Goal: Task Accomplishment & Management: Use online tool/utility

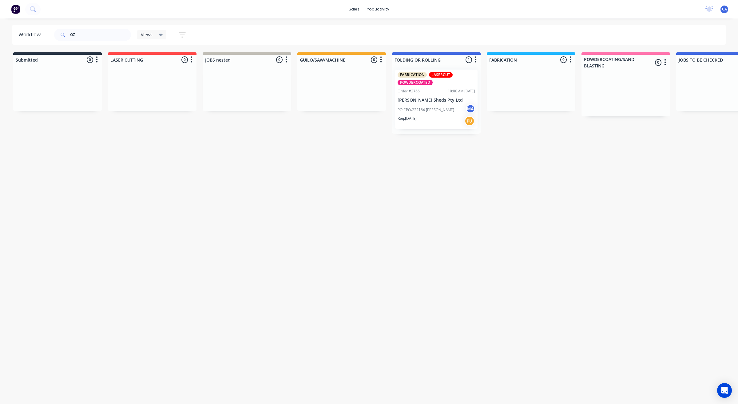
click at [75, 32] on input "OZ" at bounding box center [100, 35] width 61 height 12
click at [55, 26] on div "OZ" at bounding box center [92, 35] width 77 height 18
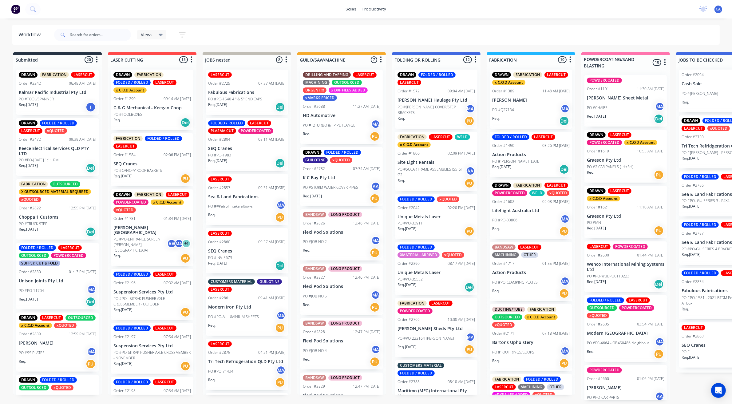
click at [360, 179] on p "K C Bay Pty Ltd" at bounding box center [342, 177] width 78 height 5
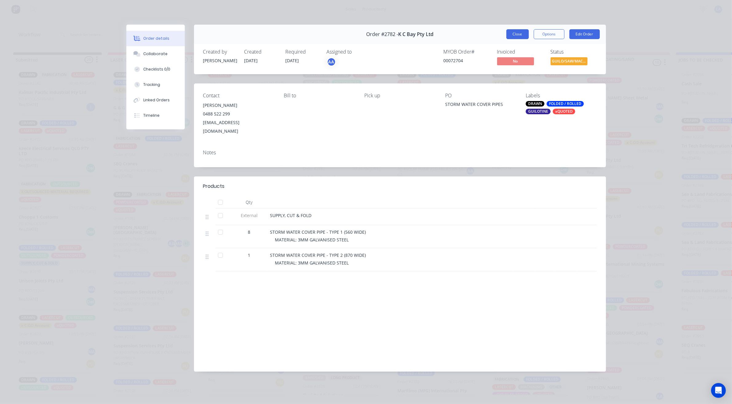
click at [519, 34] on button "Close" at bounding box center [518, 34] width 22 height 10
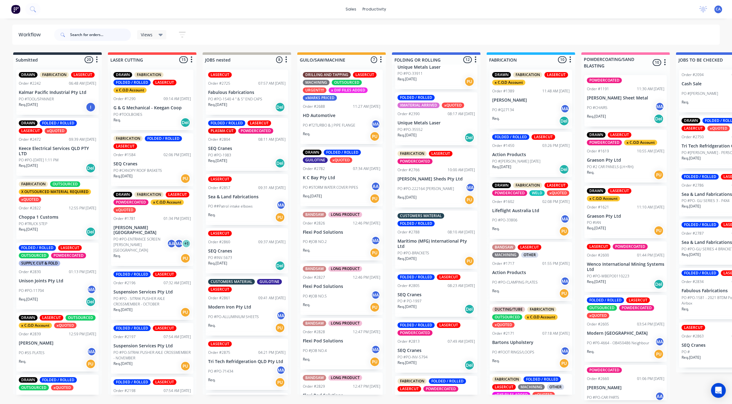
scroll to position [231, 0]
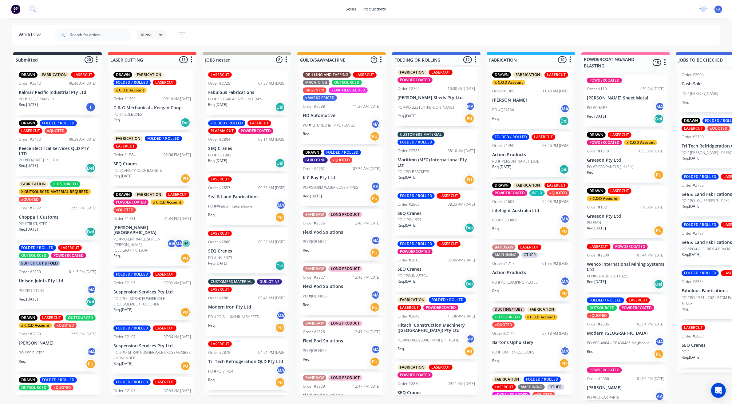
click at [429, 173] on p "PO #PO-BRACKETS" at bounding box center [414, 172] width 32 height 6
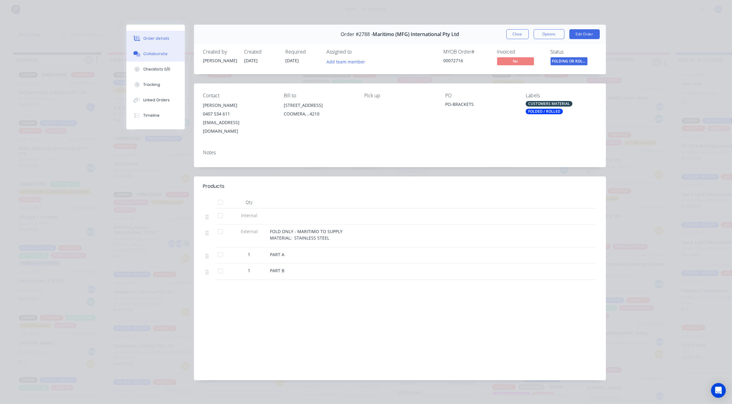
click at [162, 55] on div "Collaborate" at bounding box center [155, 54] width 24 height 6
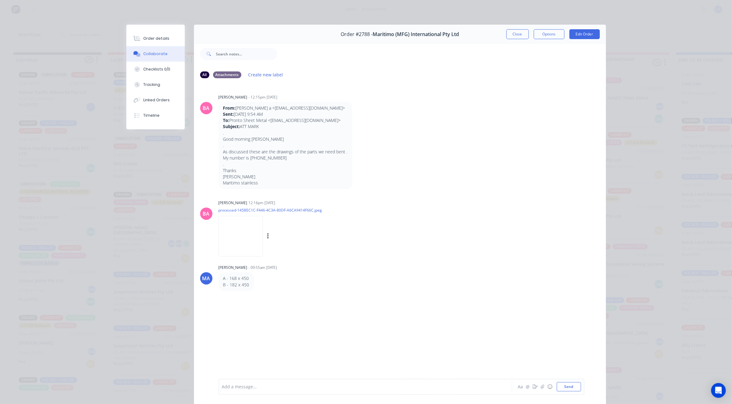
click at [235, 237] on img at bounding box center [241, 236] width 44 height 40
click at [509, 30] on button "Close" at bounding box center [518, 34] width 22 height 10
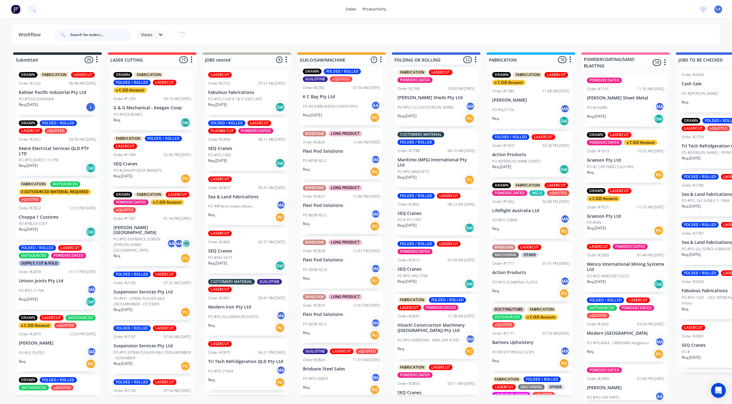
scroll to position [82, 0]
click at [337, 367] on p "Brisbane Steel Sales" at bounding box center [342, 367] width 78 height 5
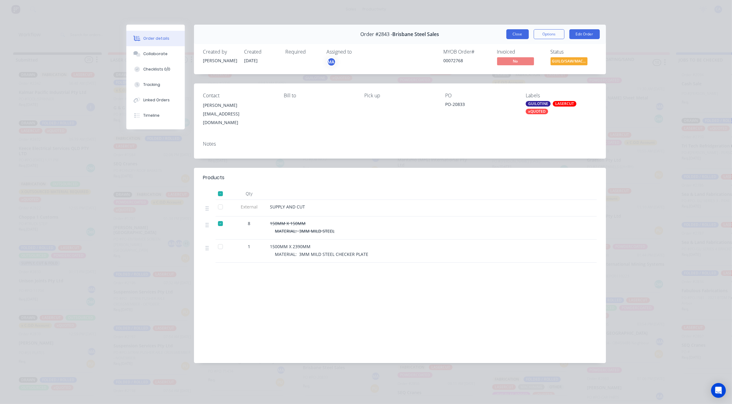
click at [523, 33] on button "Close" at bounding box center [518, 34] width 22 height 10
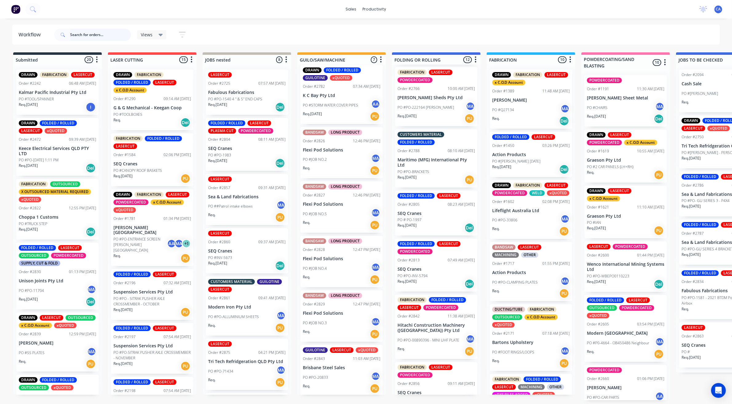
click at [439, 218] on div "DRAWN FOLDED / ROLLED LASERCUT Order #1572 09:04 AM [DATE] [PERSON_NAME] Haulag…" at bounding box center [436, 230] width 89 height 330
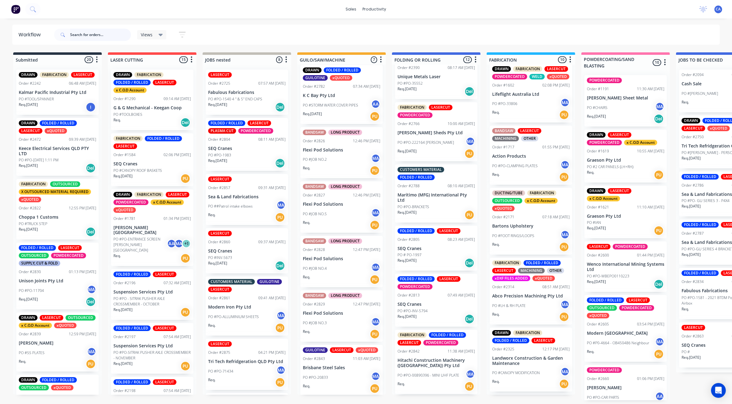
scroll to position [115, 0]
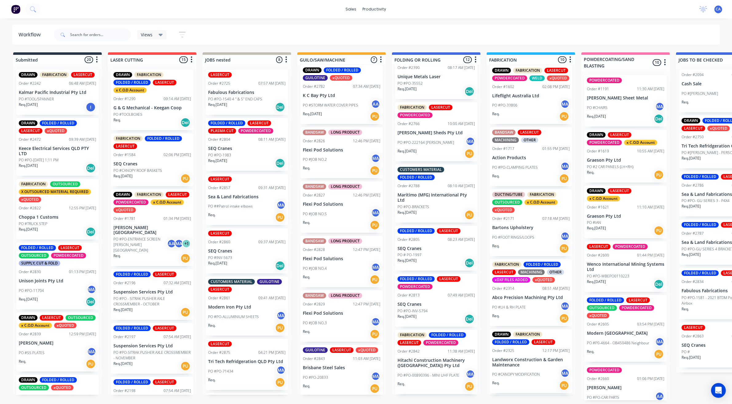
click at [519, 236] on div "DUCTING/TUBE FABRICATION OUTSOURCED x C.O.D Account xQUOTED Order #2171 07:18 A…" at bounding box center [531, 222] width 82 height 67
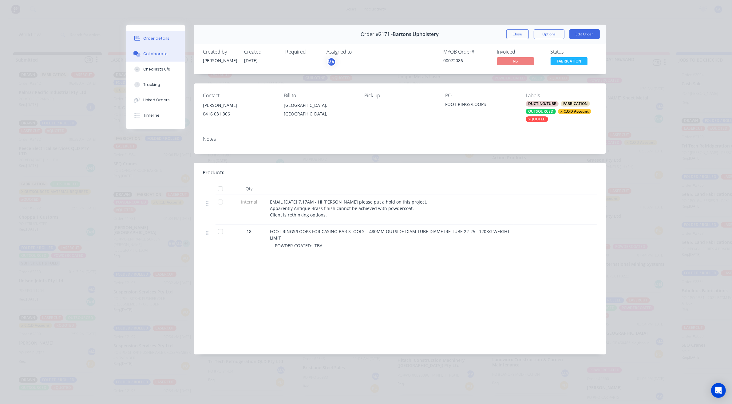
click at [157, 54] on div "Collaborate" at bounding box center [155, 54] width 24 height 6
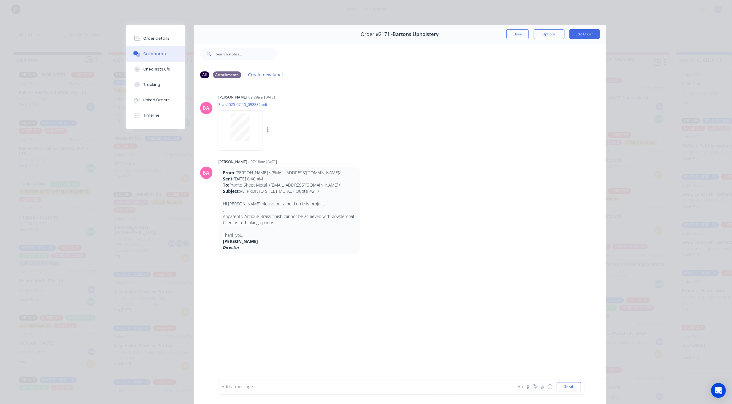
click at [225, 126] on div at bounding box center [240, 127] width 39 height 28
click at [516, 31] on button "Close" at bounding box center [518, 34] width 22 height 10
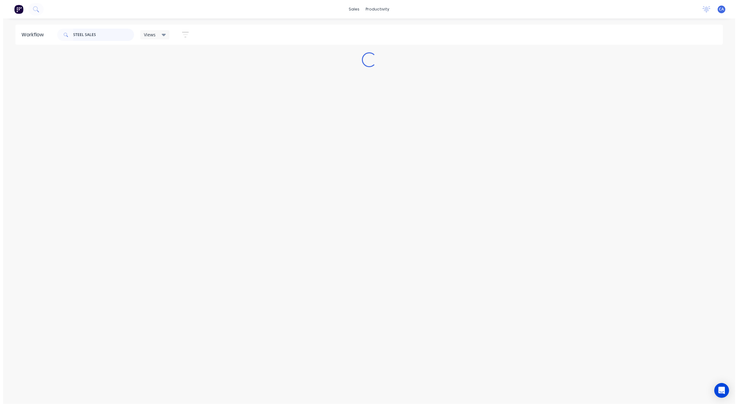
scroll to position [0, 0]
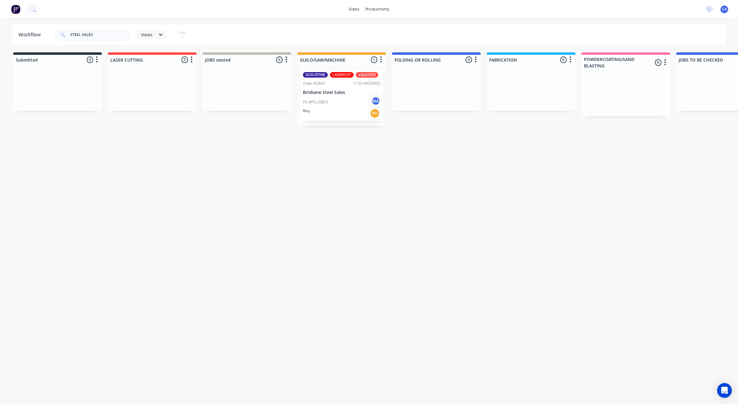
click at [348, 109] on div "Req. PU" at bounding box center [342, 113] width 78 height 10
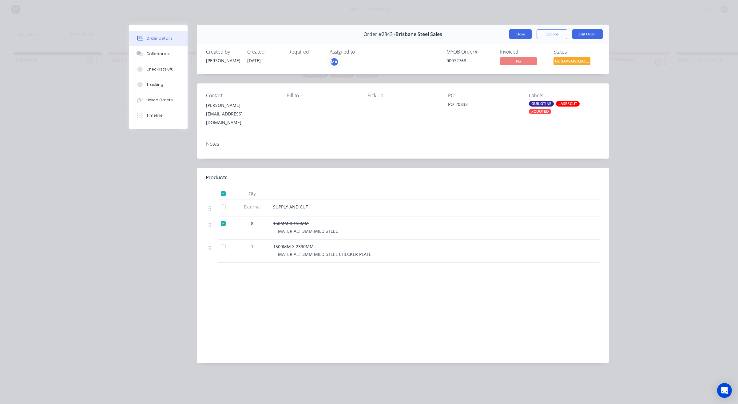
click at [516, 31] on button "Close" at bounding box center [520, 34] width 22 height 10
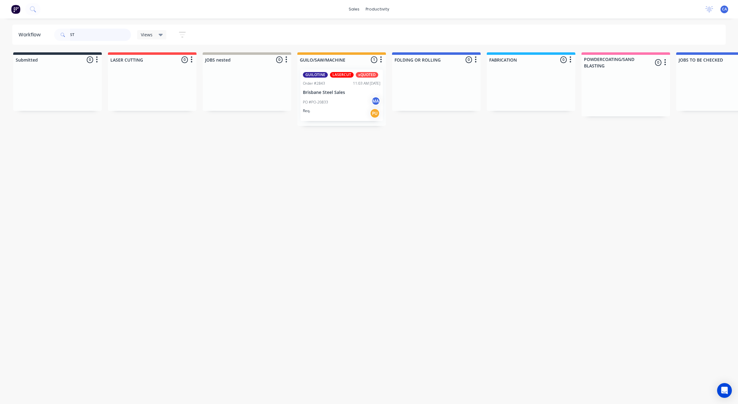
type input "S"
type input "LIFE FLIGHT"
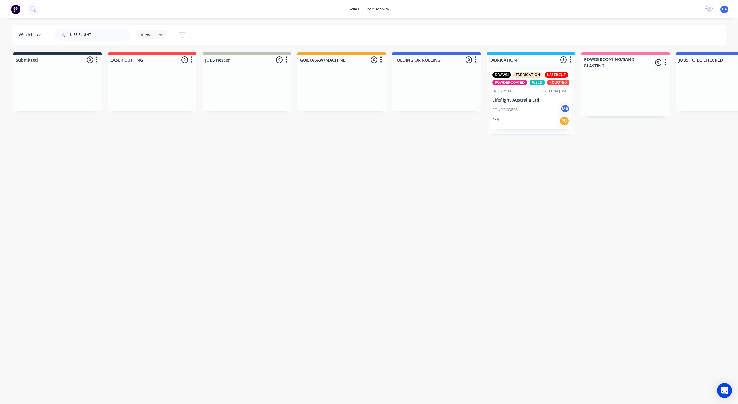
click at [531, 116] on div "Req. PU" at bounding box center [531, 121] width 78 height 10
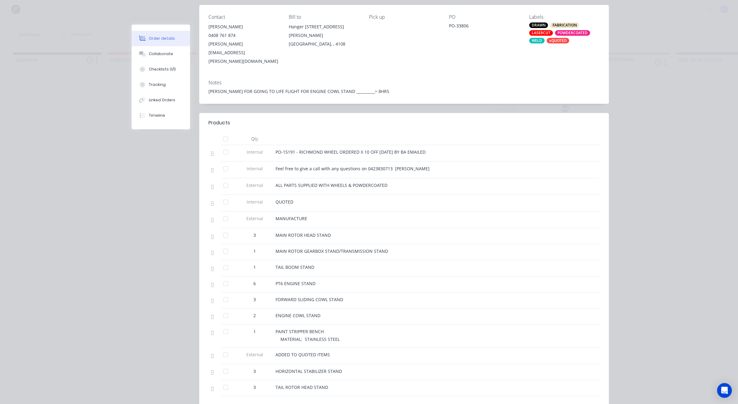
scroll to position [38, 0]
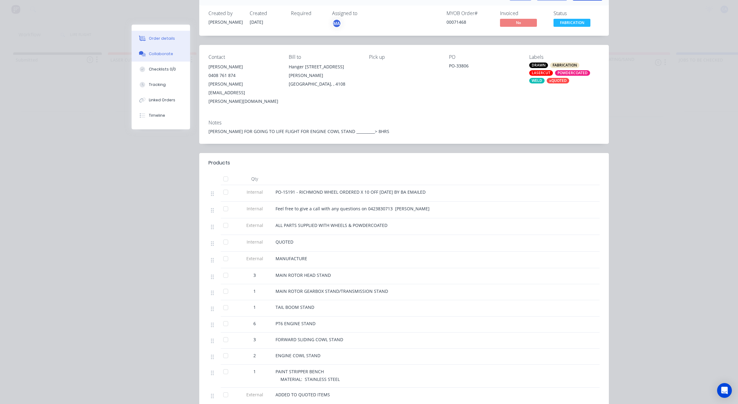
click at [169, 53] on button "Collaborate" at bounding box center [161, 53] width 58 height 15
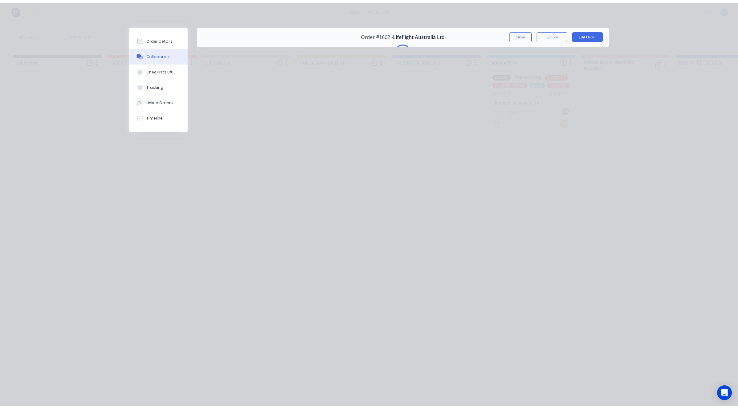
scroll to position [0, 0]
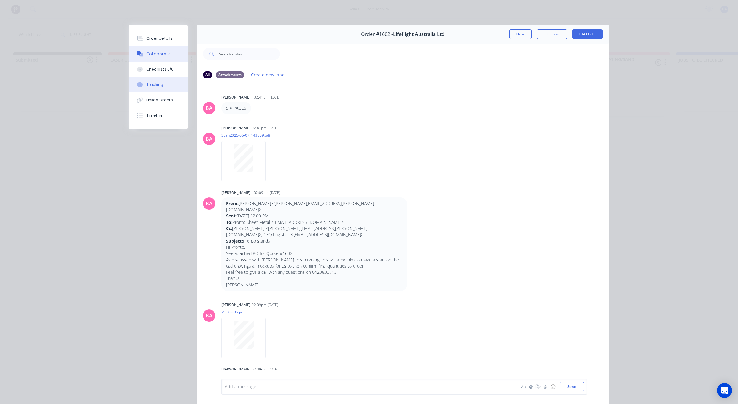
drag, startPoint x: 175, startPoint y: 85, endPoint x: 190, endPoint y: 83, distance: 15.5
click at [175, 85] on button "Tracking" at bounding box center [158, 84] width 58 height 15
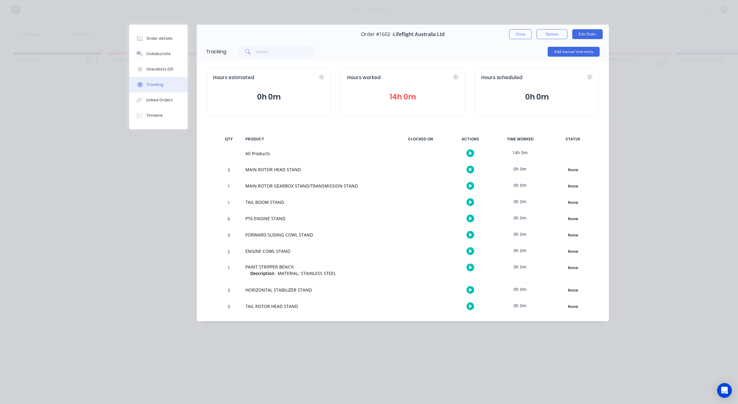
click at [456, 77] on icon at bounding box center [456, 77] width 2 height 3
click at [419, 78] on icon at bounding box center [420, 77] width 2 height 3
click at [410, 105] on div "Hours worked 14h 0m" at bounding box center [403, 92] width 124 height 49
click at [405, 98] on button "14h 0m" at bounding box center [402, 97] width 111 height 12
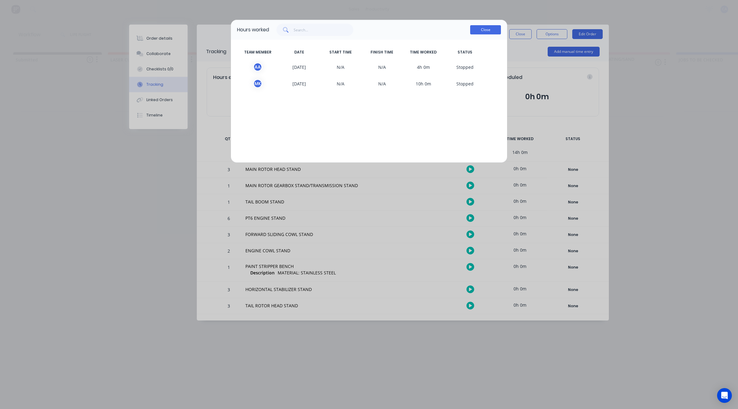
click at [488, 31] on button "Close" at bounding box center [485, 29] width 31 height 9
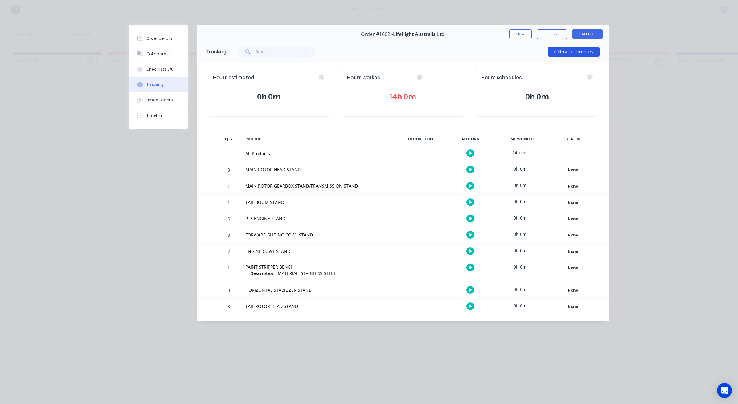
click at [562, 51] on button "Add manual time entry" at bounding box center [574, 52] width 52 height 10
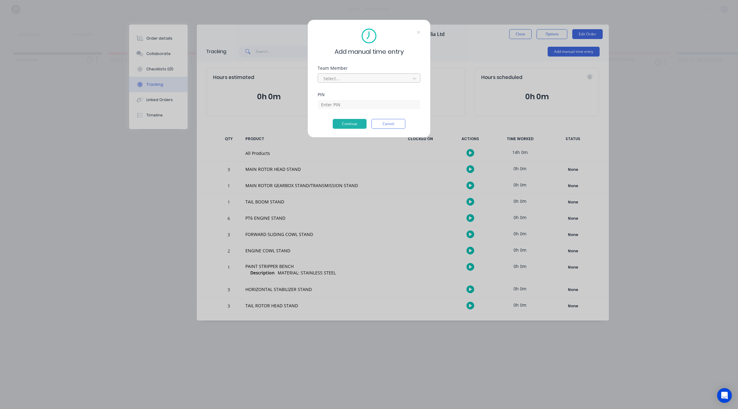
click at [359, 76] on div at bounding box center [365, 79] width 84 height 8
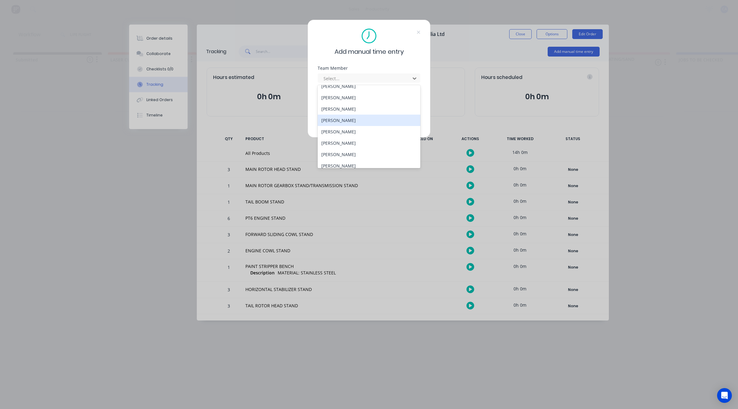
scroll to position [33, 0]
click at [358, 136] on div "[PERSON_NAME]" at bounding box center [369, 138] width 103 height 11
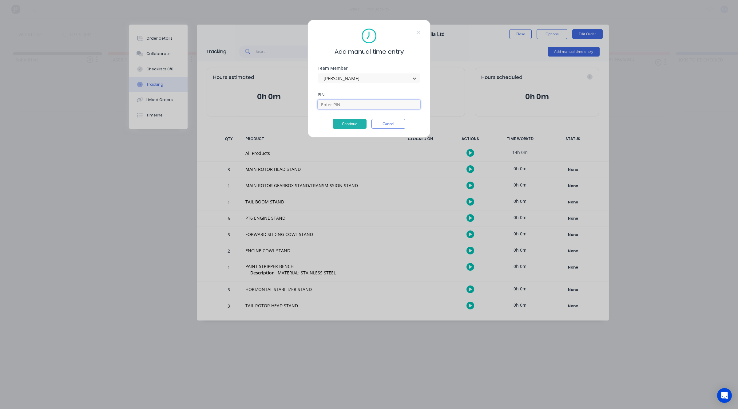
click at [338, 103] on input at bounding box center [369, 104] width 103 height 9
type input "0000"
click at [340, 123] on button "Continue" at bounding box center [350, 124] width 34 height 10
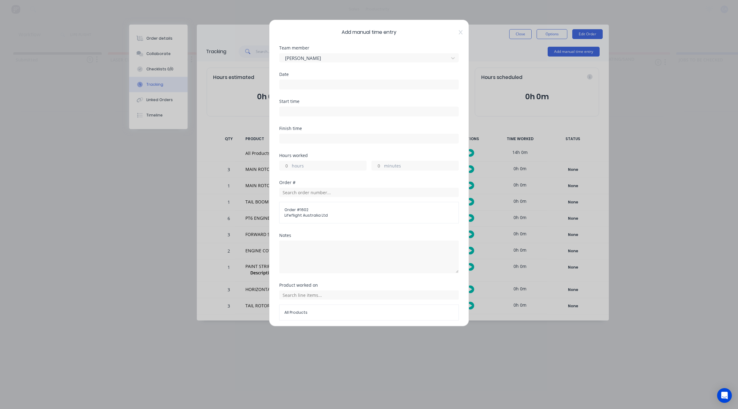
click at [300, 88] on input at bounding box center [369, 84] width 179 height 9
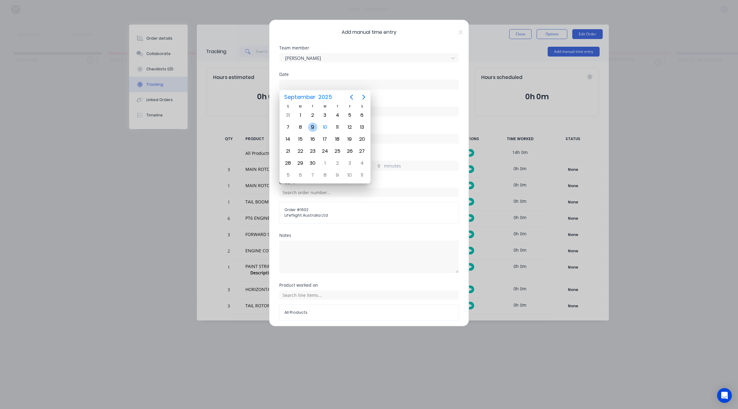
click at [316, 125] on div "9" at bounding box center [312, 127] width 9 height 9
type input "[DATE]"
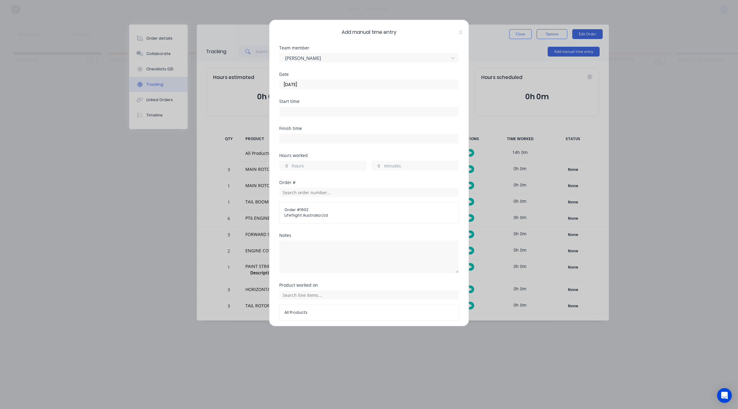
drag, startPoint x: 287, startPoint y: 167, endPoint x: 316, endPoint y: 167, distance: 28.9
click at [287, 167] on input "hours" at bounding box center [285, 165] width 11 height 9
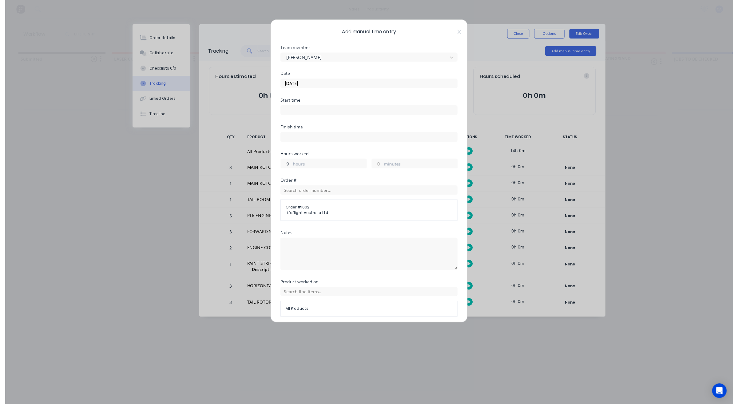
scroll to position [24, 0]
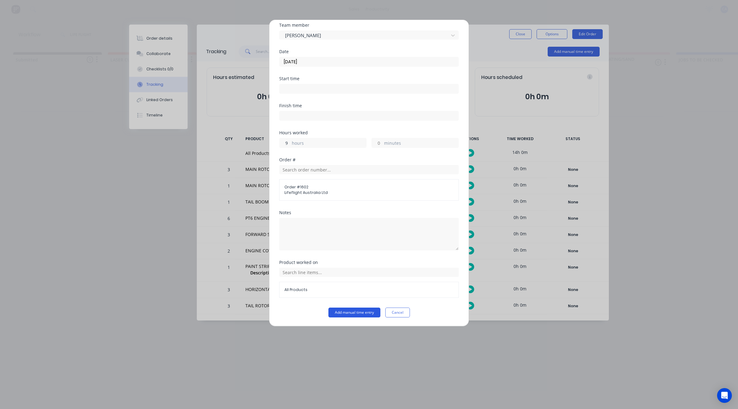
type input "9"
click at [359, 316] on button "Add manual time entry" at bounding box center [355, 313] width 52 height 10
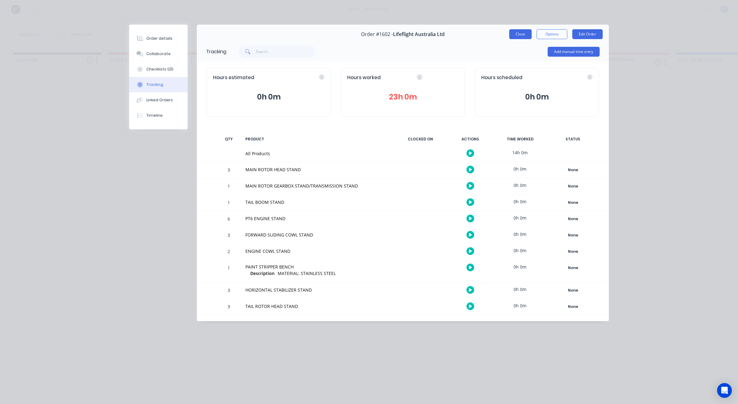
click at [521, 34] on button "Close" at bounding box center [520, 34] width 22 height 10
